Goal: Task Accomplishment & Management: Use online tool/utility

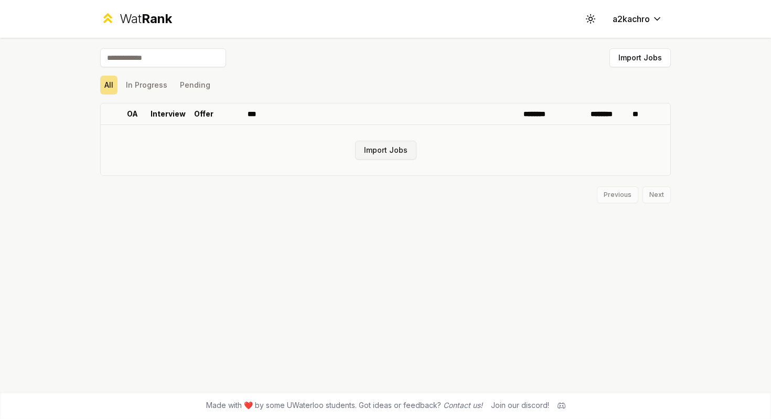
click at [393, 150] on button "Import Jobs" at bounding box center [385, 150] width 61 height 19
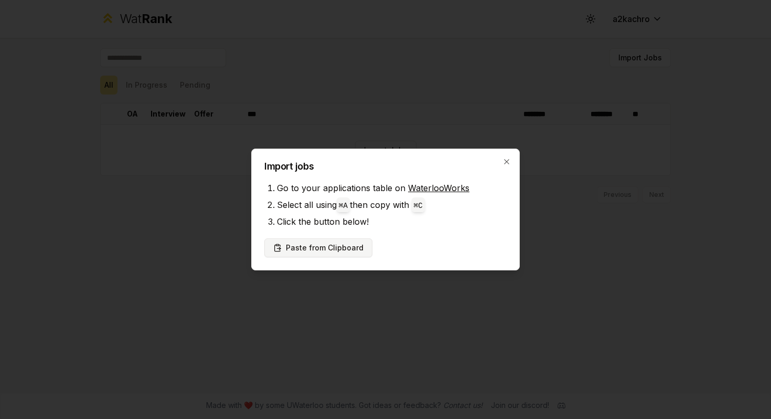
click at [336, 248] on button "Paste from Clipboard" at bounding box center [319, 247] width 108 height 19
click at [338, 245] on button "Paste from Clipboard" at bounding box center [319, 247] width 108 height 19
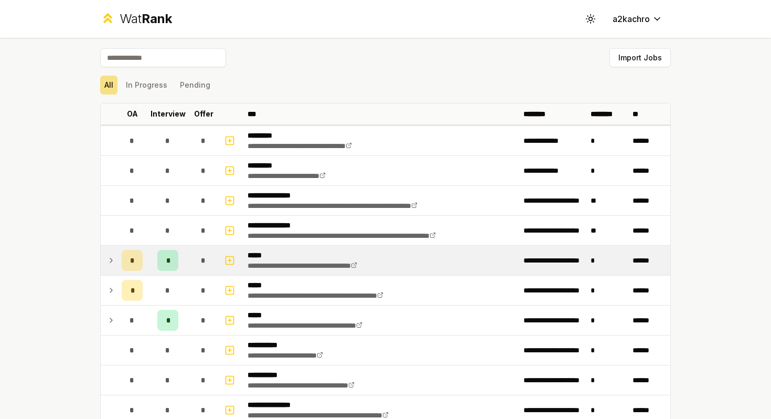
click at [168, 259] on span "*" at bounding box center [167, 260] width 3 height 10
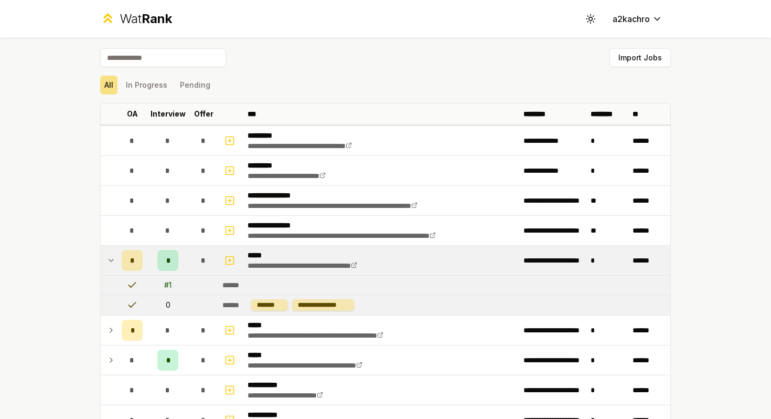
click at [164, 257] on div "*" at bounding box center [167, 260] width 21 height 21
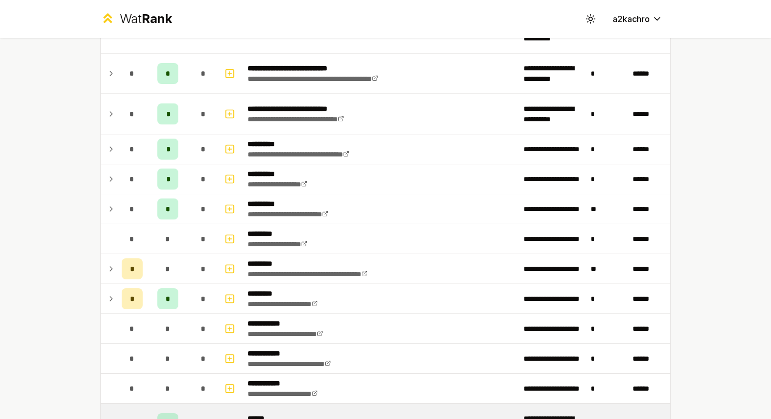
scroll to position [1204, 0]
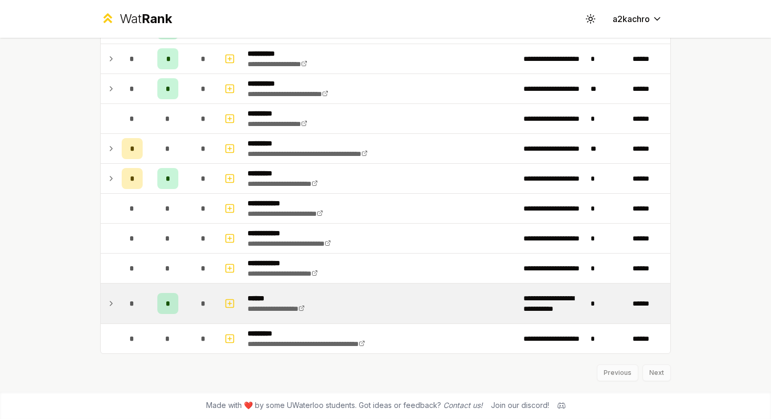
click at [171, 307] on div "*" at bounding box center [167, 303] width 21 height 21
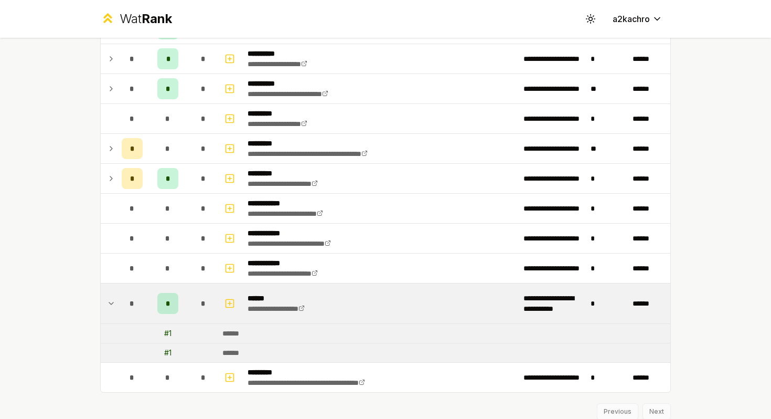
click at [238, 334] on div "******" at bounding box center [235, 333] width 25 height 10
click at [237, 351] on div "******" at bounding box center [235, 352] width 25 height 10
click at [230, 303] on icon "button" at bounding box center [230, 303] width 4 height 0
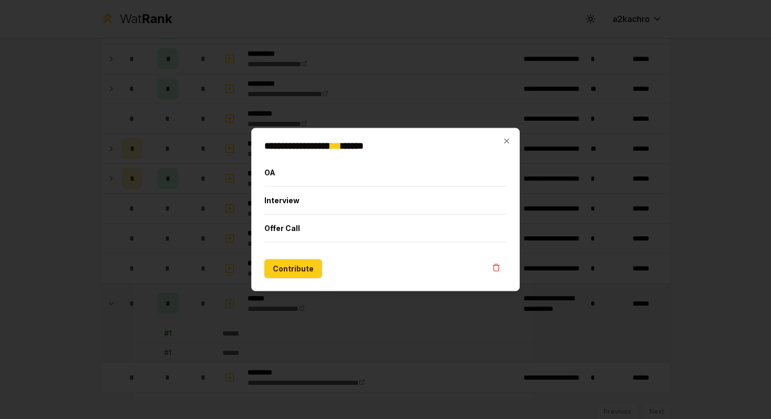
click at [516, 139] on div "**********" at bounding box center [385, 209] width 269 height 163
click at [511, 139] on icon "button" at bounding box center [507, 141] width 8 height 8
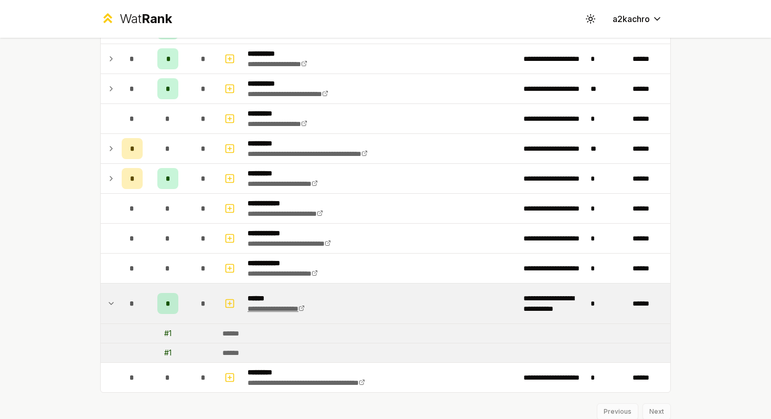
click at [298, 308] on link "**********" at bounding box center [276, 308] width 57 height 7
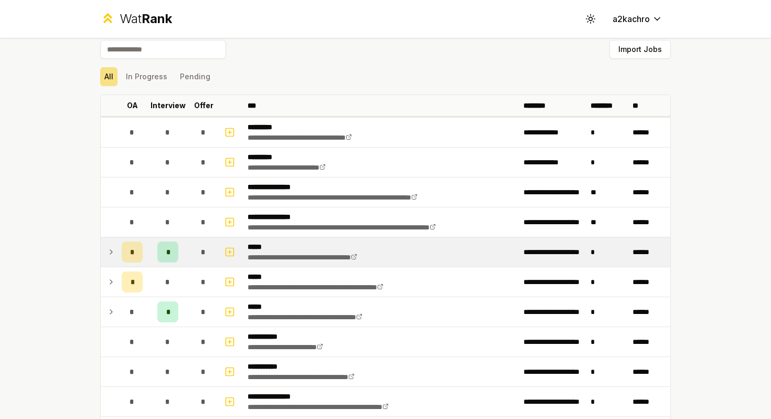
scroll to position [0, 0]
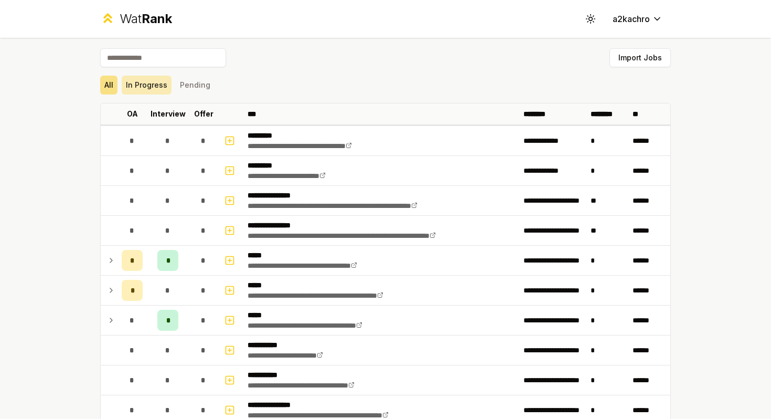
click at [151, 79] on button "In Progress" at bounding box center [147, 85] width 50 height 19
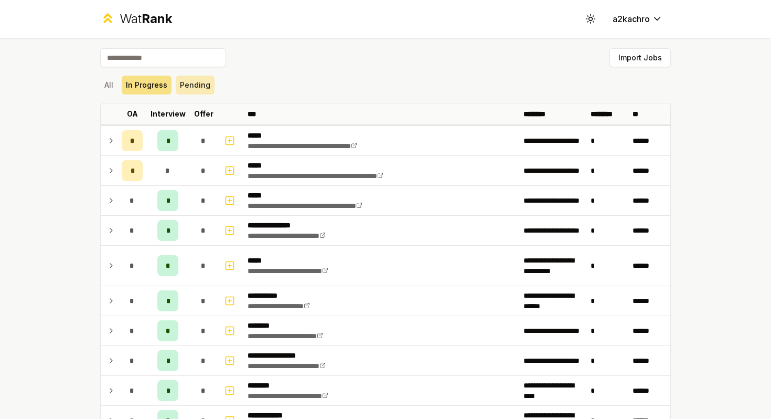
click at [184, 88] on button "Pending" at bounding box center [195, 85] width 39 height 19
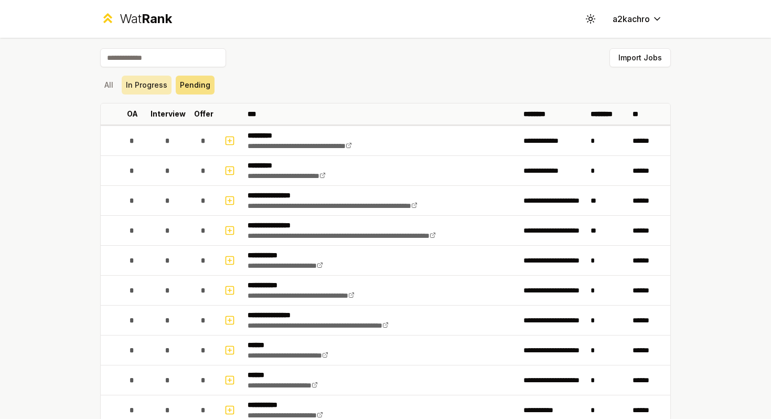
click at [150, 87] on button "In Progress" at bounding box center [147, 85] width 50 height 19
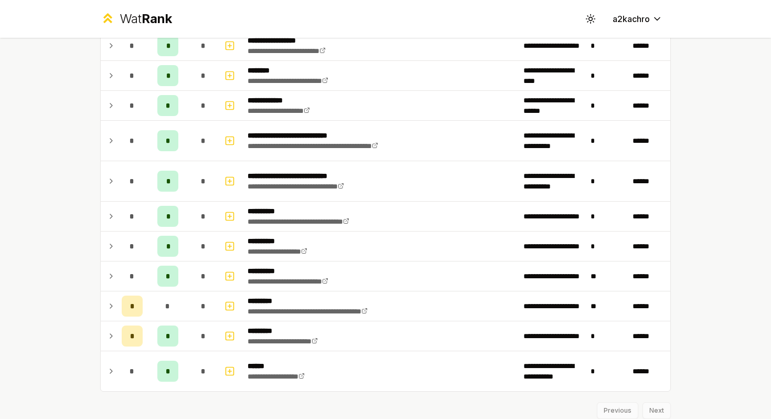
scroll to position [353, 0]
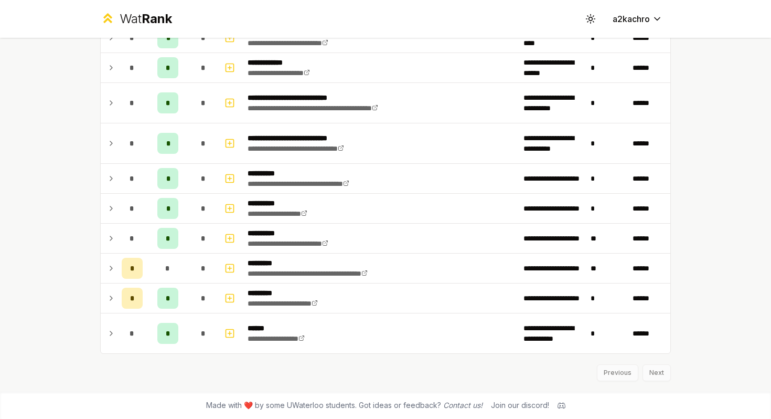
click at [176, 242] on div "*" at bounding box center [167, 238] width 21 height 21
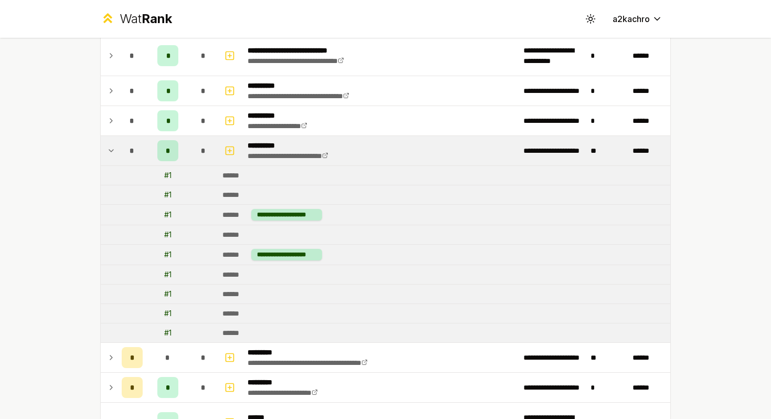
scroll to position [473, 0]
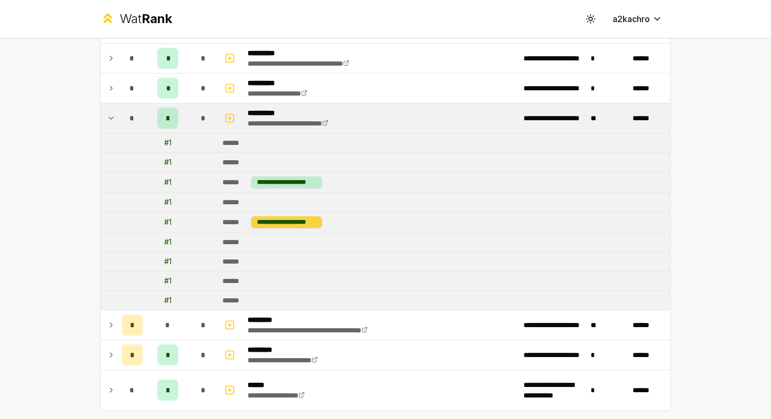
click at [283, 224] on div "**********" at bounding box center [286, 222] width 71 height 12
click at [280, 182] on div "**********" at bounding box center [286, 182] width 71 height 12
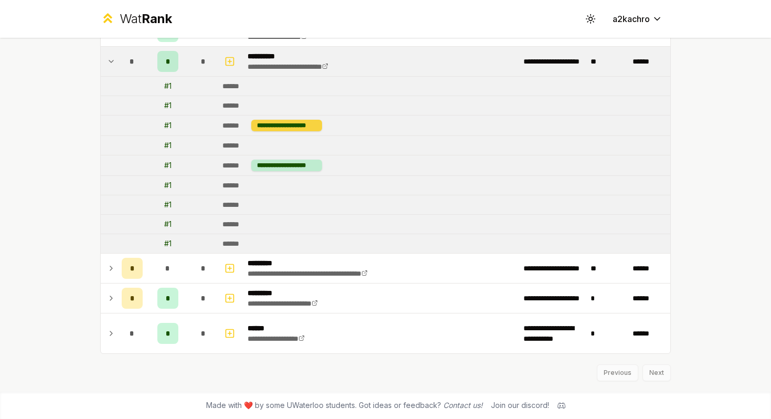
scroll to position [0, 0]
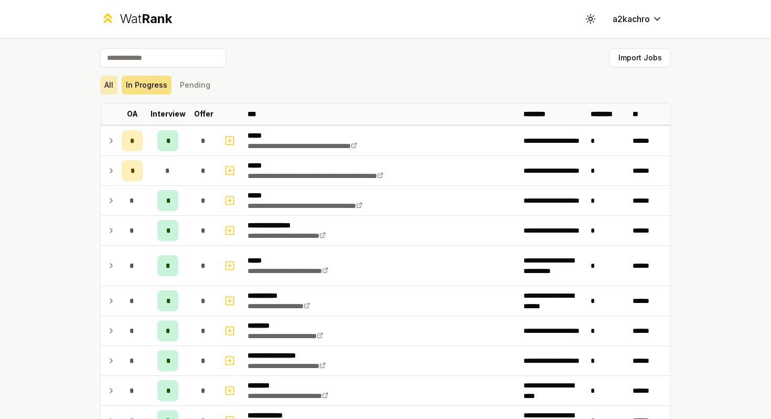
click at [109, 82] on button "All" at bounding box center [108, 85] width 17 height 19
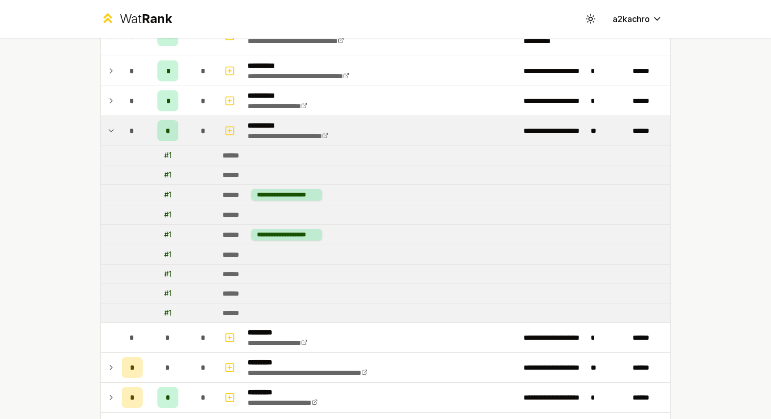
scroll to position [1161, 0]
click at [167, 155] on div "# 1" at bounding box center [167, 156] width 7 height 10
click at [115, 132] on icon at bounding box center [111, 131] width 8 height 13
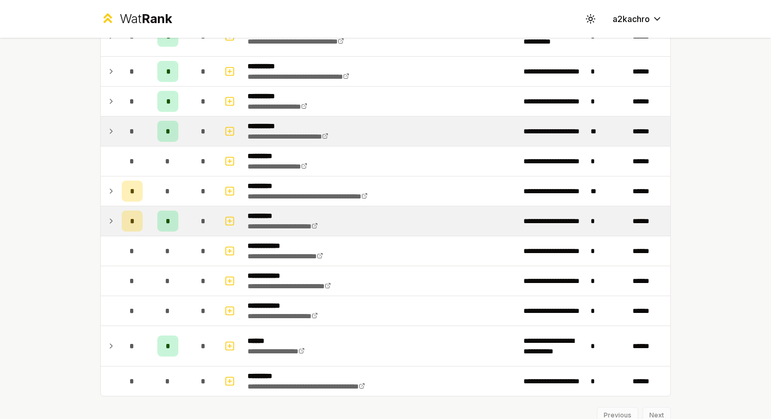
click at [113, 217] on icon at bounding box center [111, 221] width 8 height 13
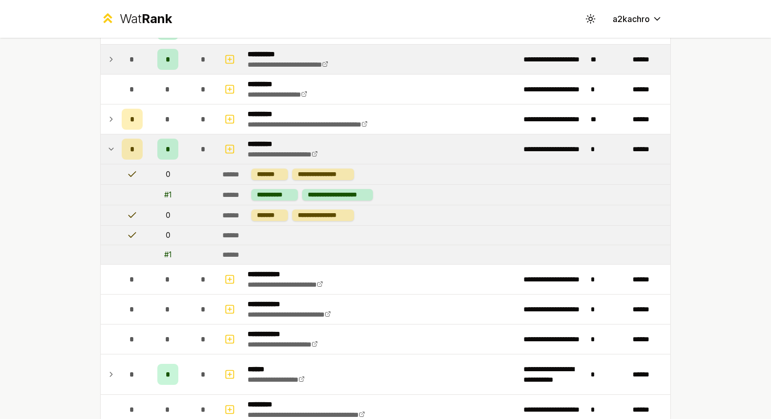
scroll to position [1169, 0]
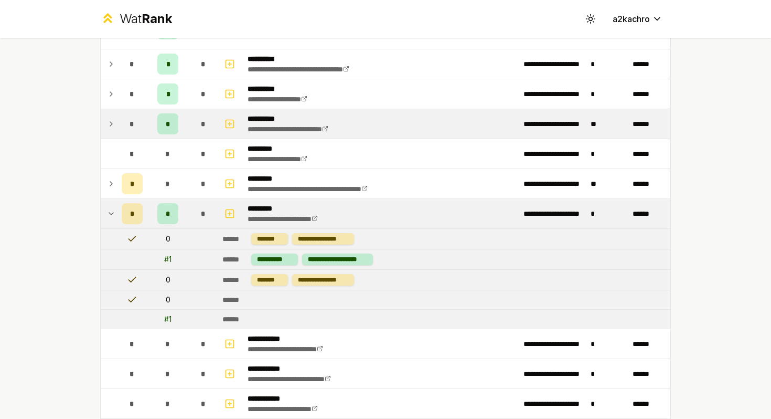
click at [108, 210] on icon at bounding box center [111, 213] width 8 height 13
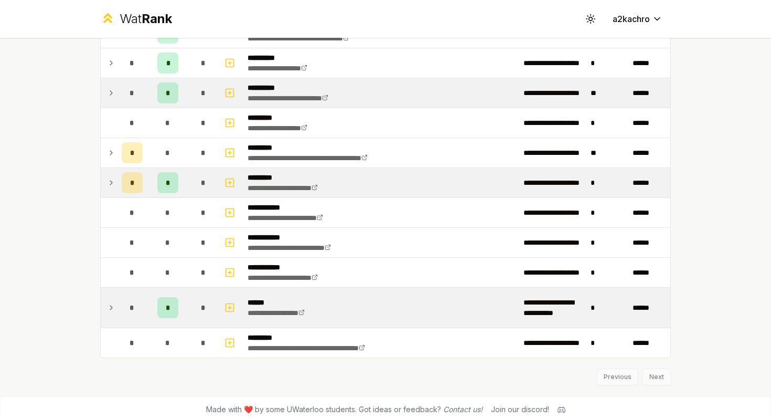
scroll to position [1204, 0]
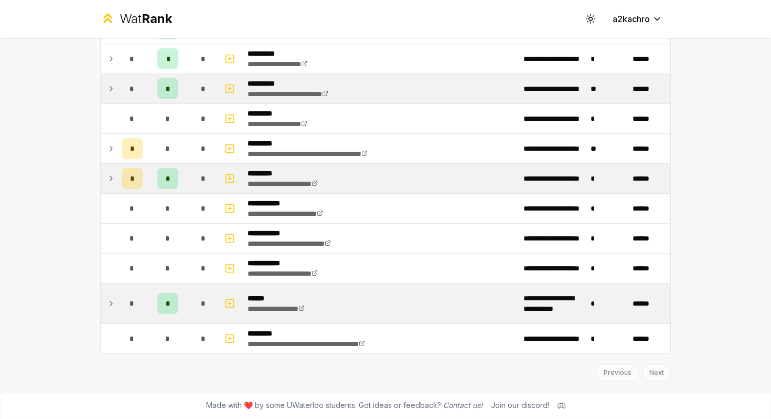
click at [112, 301] on icon at bounding box center [111, 303] width 8 height 13
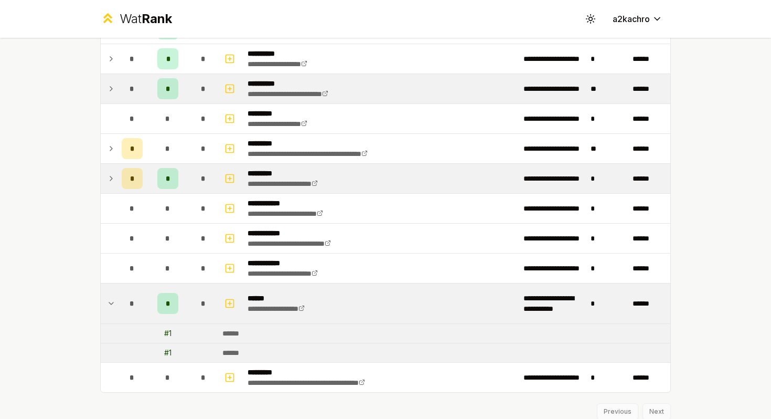
click at [166, 333] on div "# 1" at bounding box center [167, 333] width 7 height 10
click at [115, 305] on td at bounding box center [109, 303] width 17 height 40
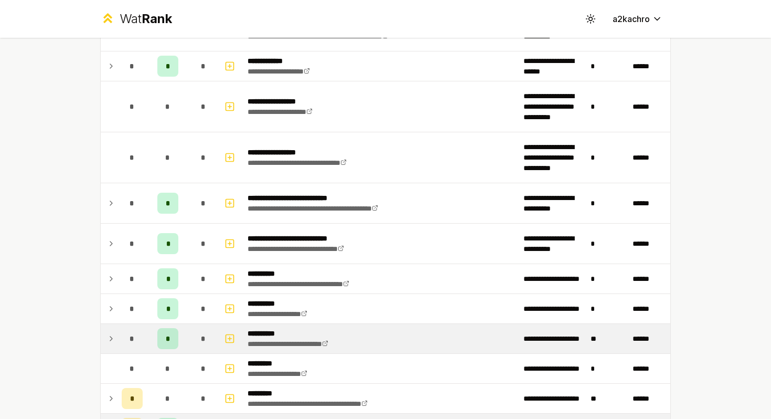
scroll to position [953, 0]
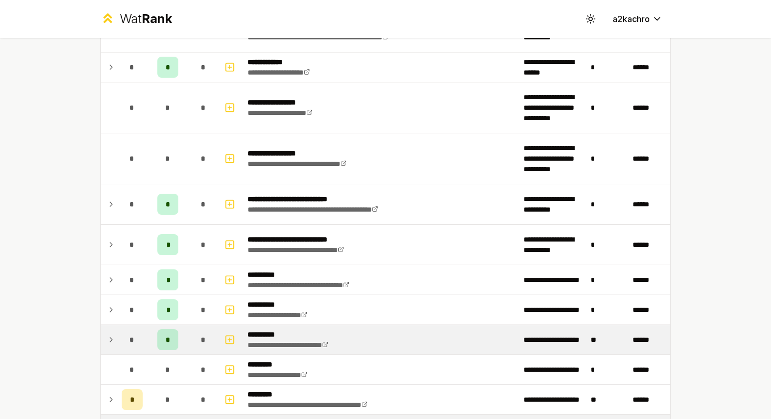
click at [270, 333] on p "**********" at bounding box center [300, 334] width 105 height 10
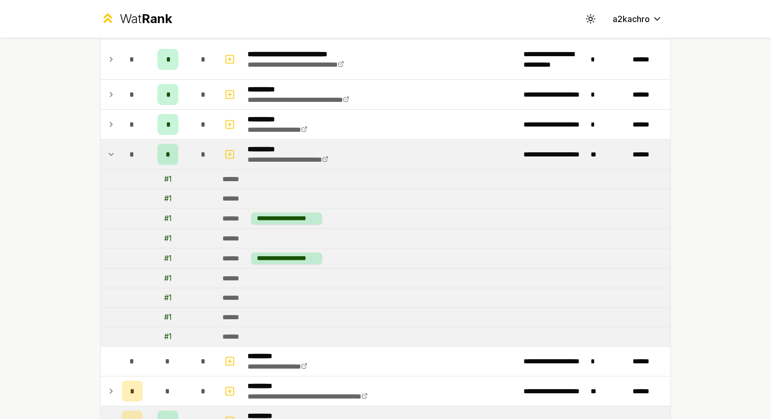
scroll to position [1104, 0]
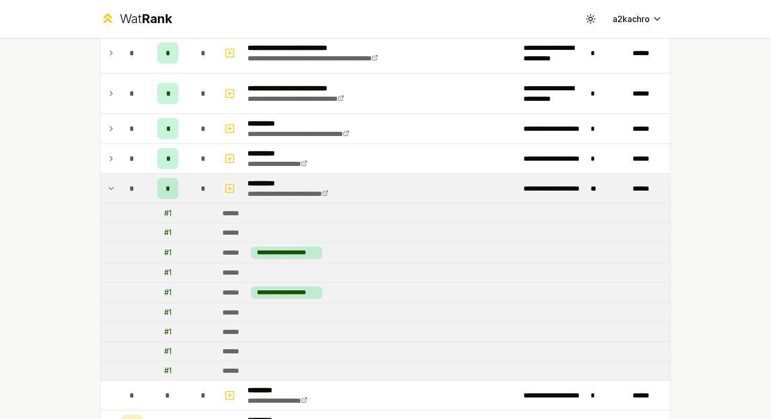
click at [234, 191] on icon "button" at bounding box center [230, 188] width 10 height 13
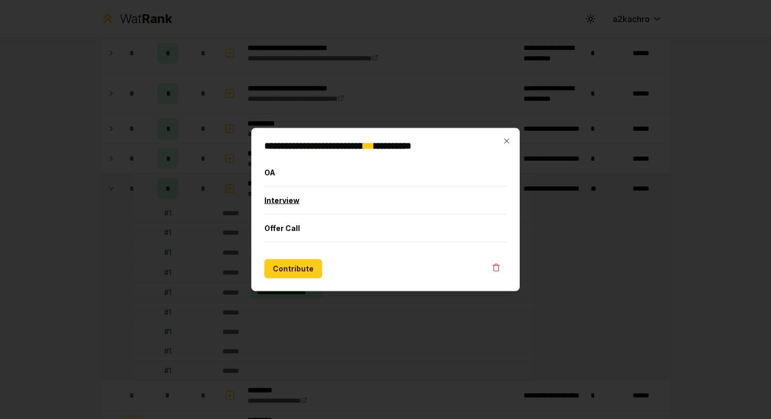
click at [279, 203] on button "Interview" at bounding box center [386, 200] width 242 height 27
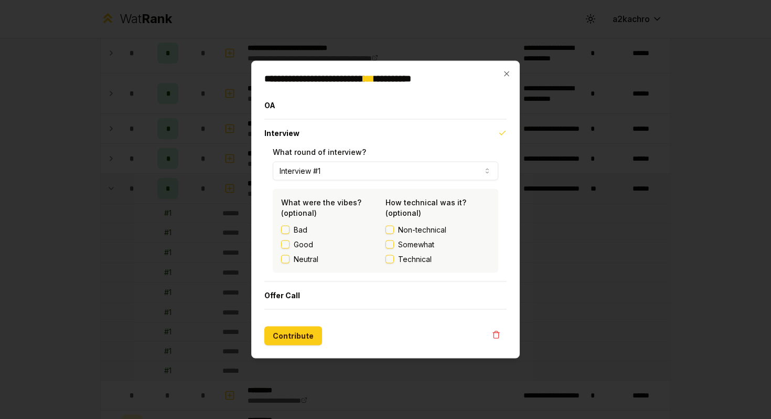
click at [389, 228] on button "Non-technical" at bounding box center [390, 230] width 8 height 8
click at [506, 73] on icon "button" at bounding box center [506, 73] width 5 height 5
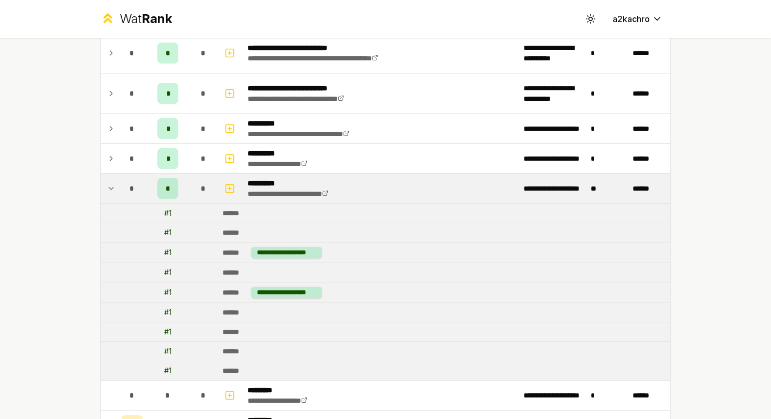
click at [117, 189] on td at bounding box center [109, 188] width 17 height 29
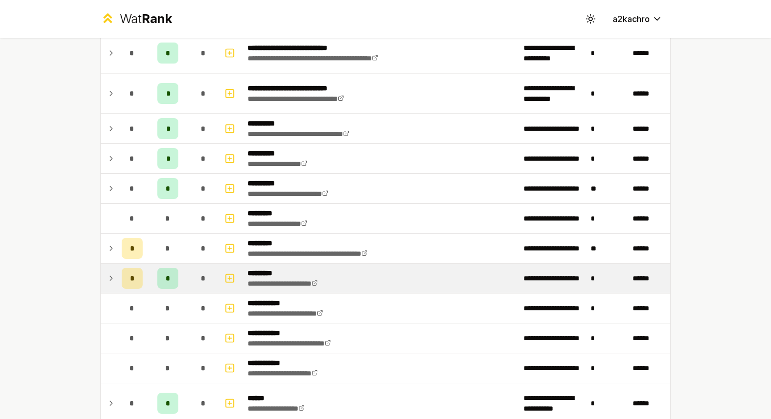
scroll to position [1204, 0]
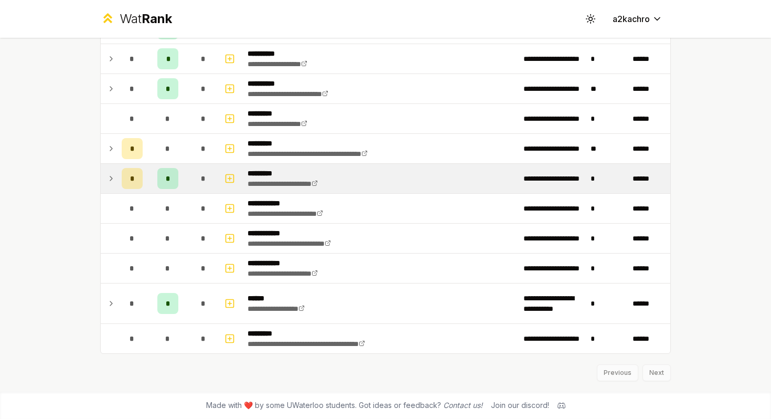
click at [112, 301] on icon at bounding box center [111, 303] width 8 height 13
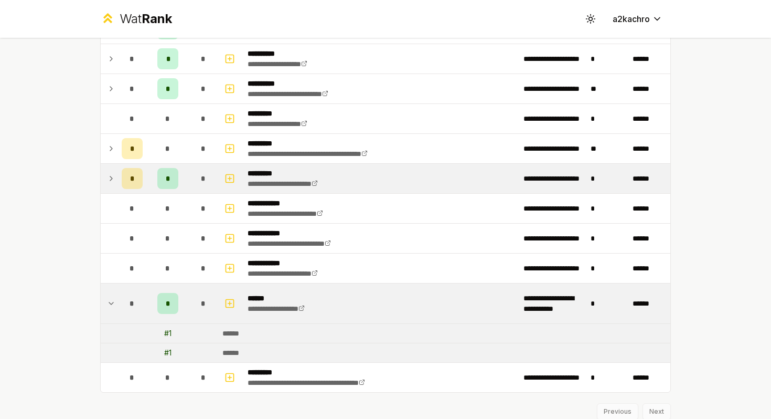
click at [577, 303] on td "**********" at bounding box center [553, 303] width 67 height 40
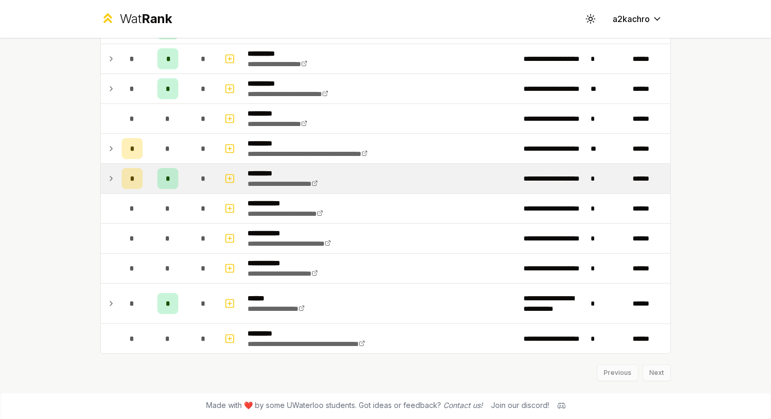
click at [115, 303] on icon at bounding box center [111, 303] width 8 height 13
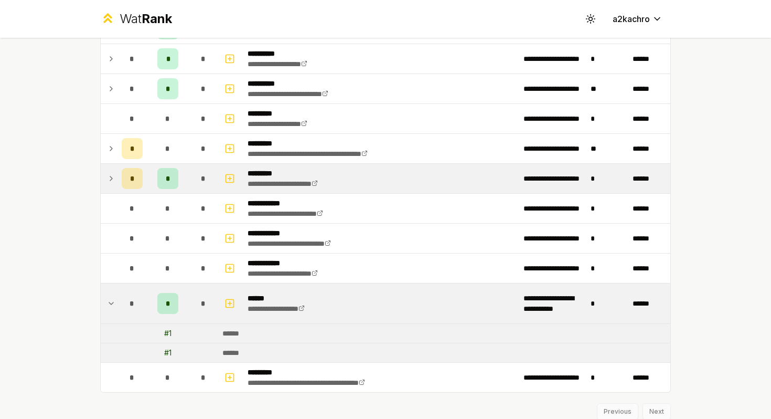
click at [168, 333] on div "# 1" at bounding box center [167, 333] width 7 height 10
click at [108, 300] on icon at bounding box center [111, 303] width 8 height 13
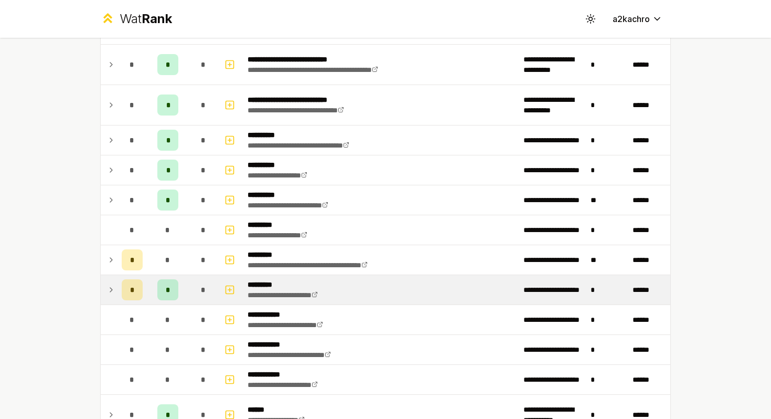
scroll to position [1092, 0]
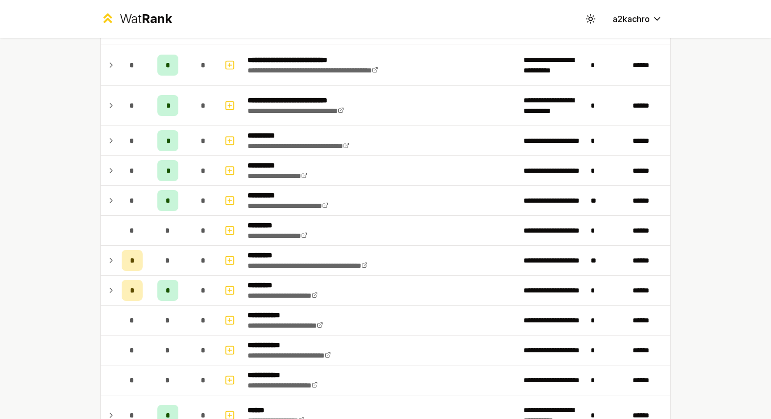
click at [106, 290] on td at bounding box center [109, 290] width 17 height 29
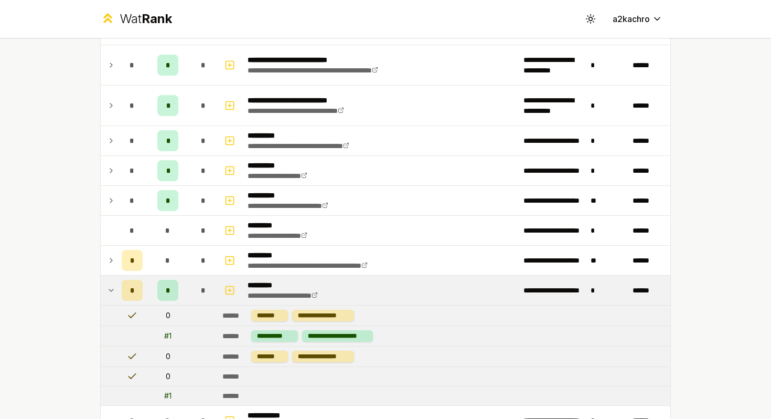
click at [108, 290] on icon at bounding box center [111, 290] width 8 height 13
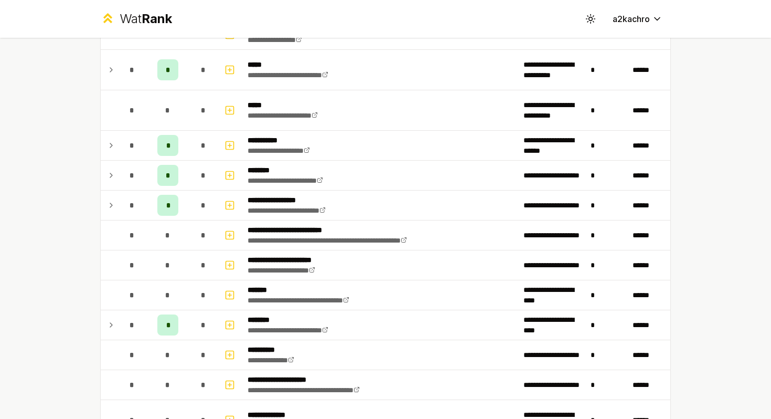
scroll to position [517, 0]
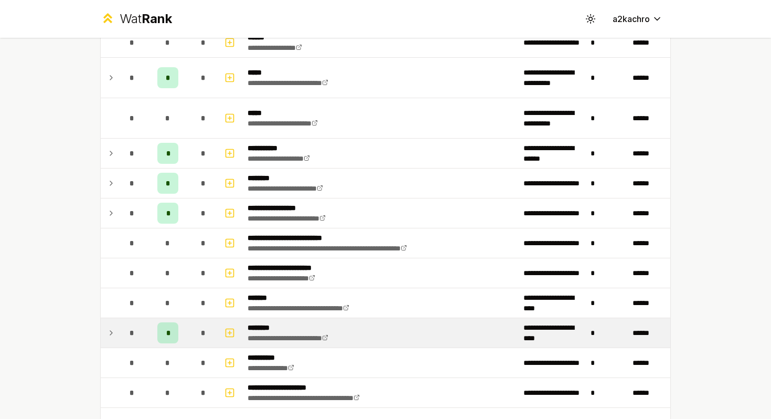
click at [170, 337] on div "*" at bounding box center [167, 332] width 21 height 21
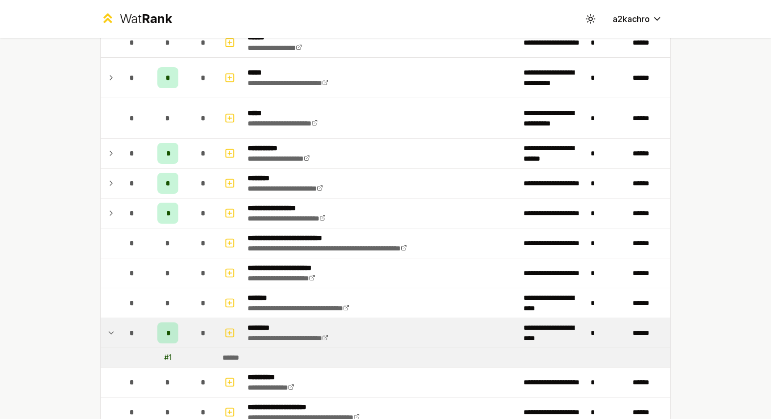
click at [170, 337] on div "*" at bounding box center [167, 332] width 21 height 21
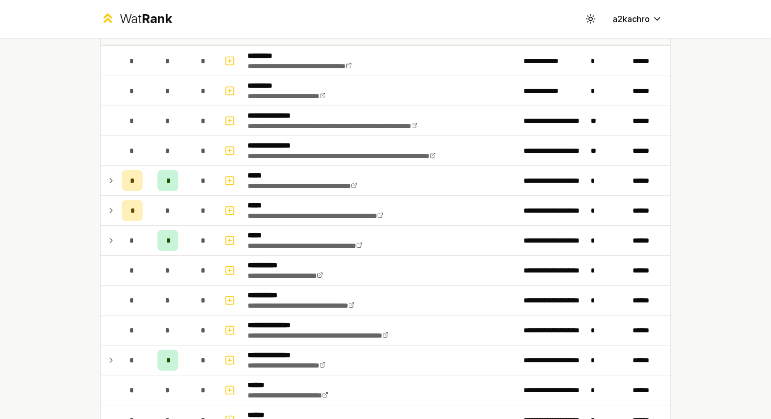
scroll to position [78, 0]
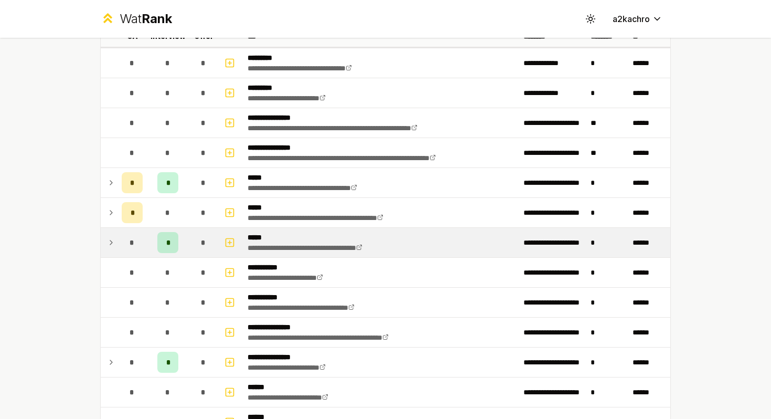
click at [112, 241] on icon at bounding box center [111, 242] width 8 height 13
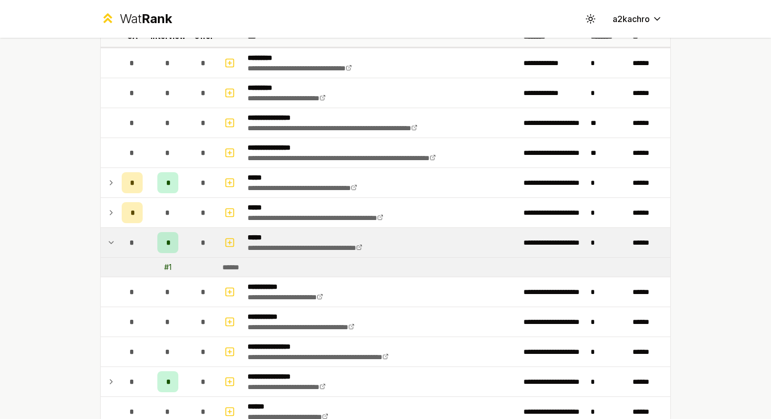
click at [113, 241] on icon at bounding box center [111, 242] width 4 height 2
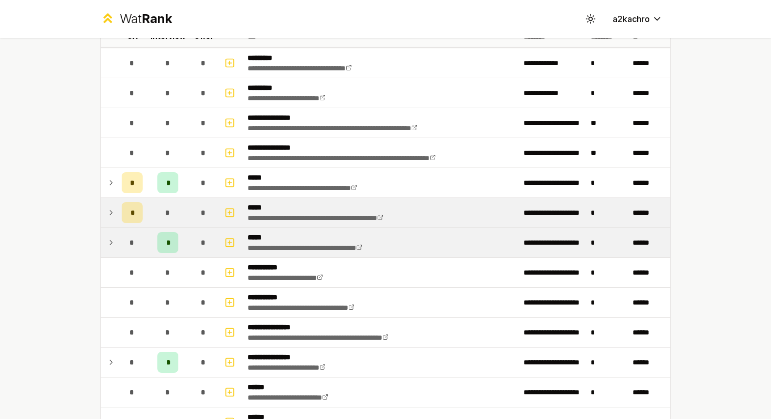
click at [113, 220] on td at bounding box center [109, 212] width 17 height 29
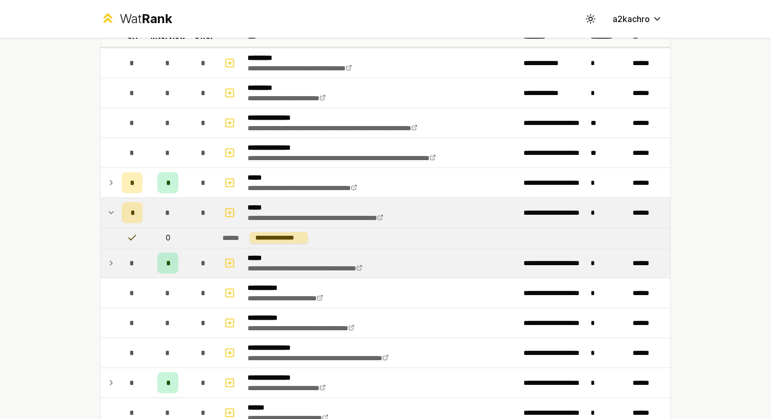
click at [114, 221] on td at bounding box center [109, 212] width 17 height 29
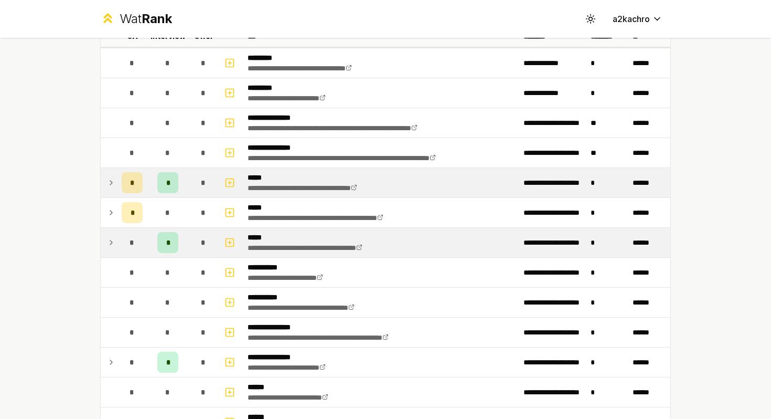
click at [115, 185] on td at bounding box center [109, 182] width 17 height 29
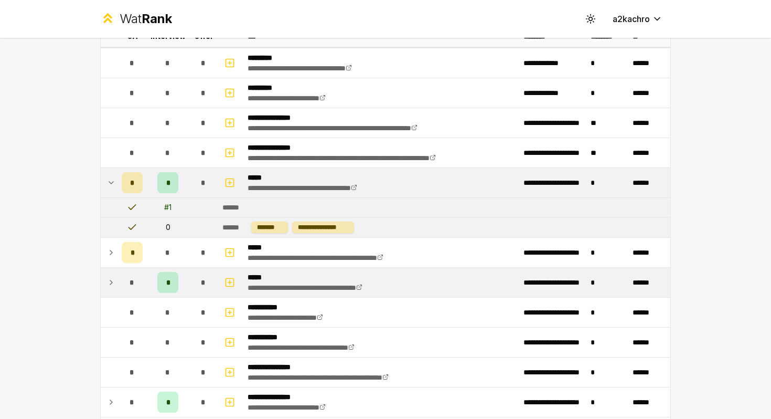
click at [115, 185] on td at bounding box center [109, 182] width 17 height 29
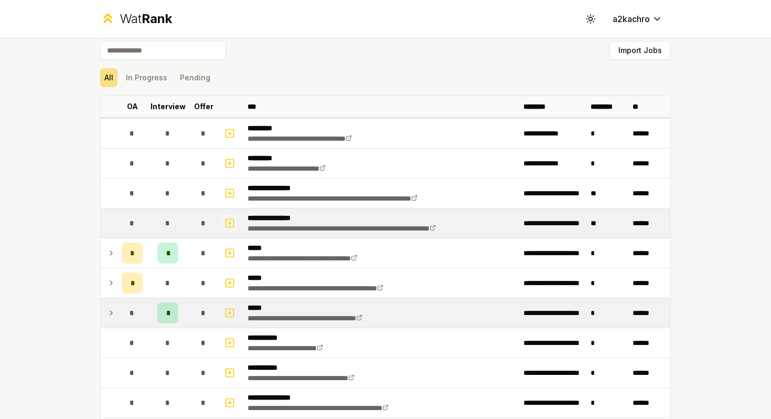
scroll to position [0, 0]
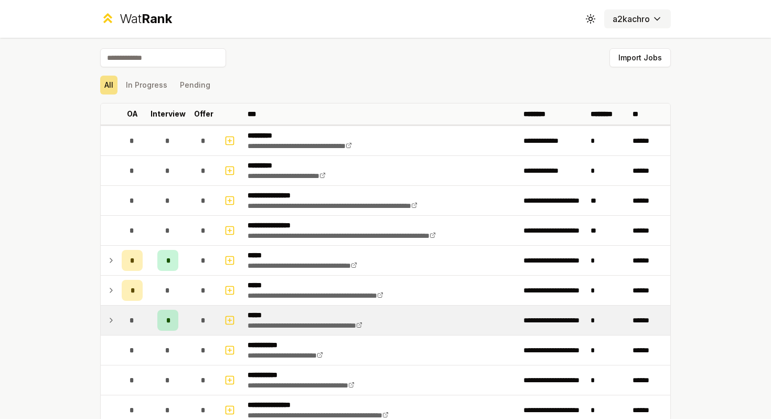
click at [630, 25] on button "a2kachro" at bounding box center [638, 18] width 67 height 19
click at [640, 22] on html "**********" at bounding box center [385, 209] width 771 height 419
click at [727, 73] on html "**********" at bounding box center [385, 209] width 771 height 419
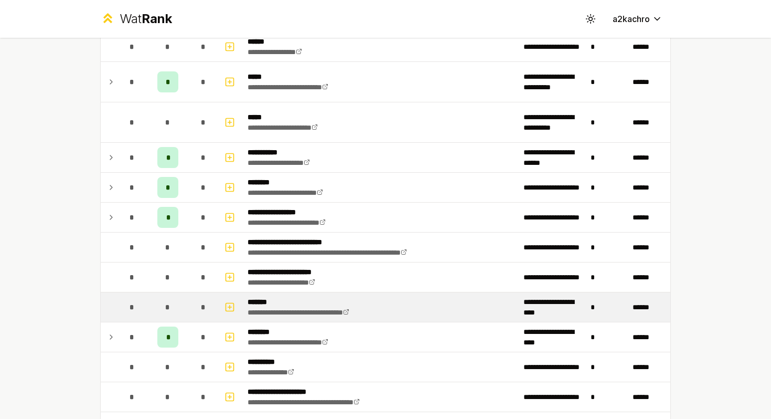
scroll to position [449, 0]
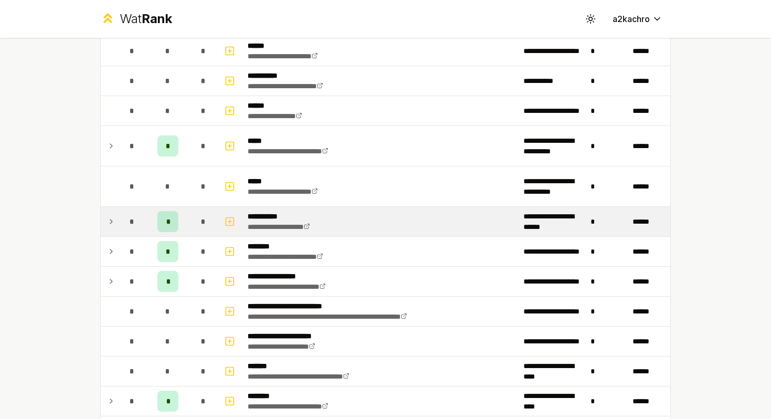
click at [556, 213] on td "**********" at bounding box center [553, 221] width 67 height 29
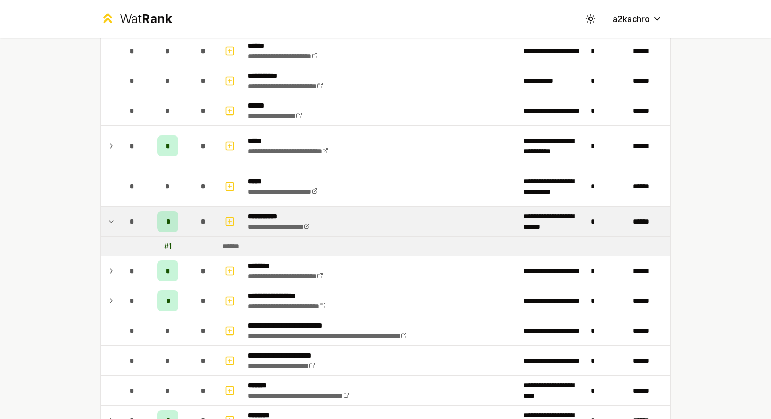
click at [556, 213] on td "**********" at bounding box center [553, 221] width 67 height 29
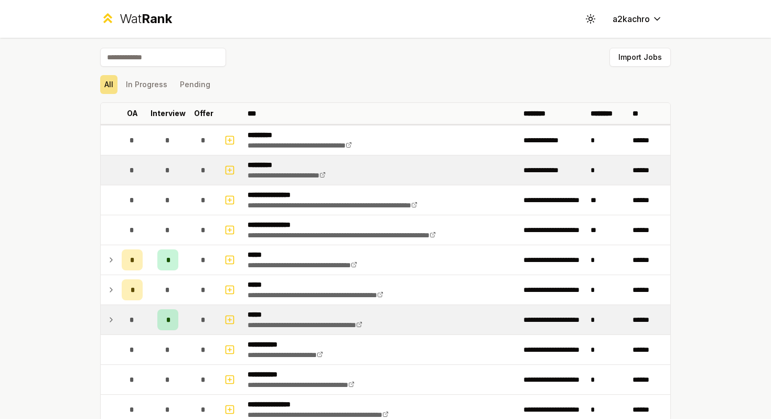
scroll to position [0, 0]
